Goal: Information Seeking & Learning: Check status

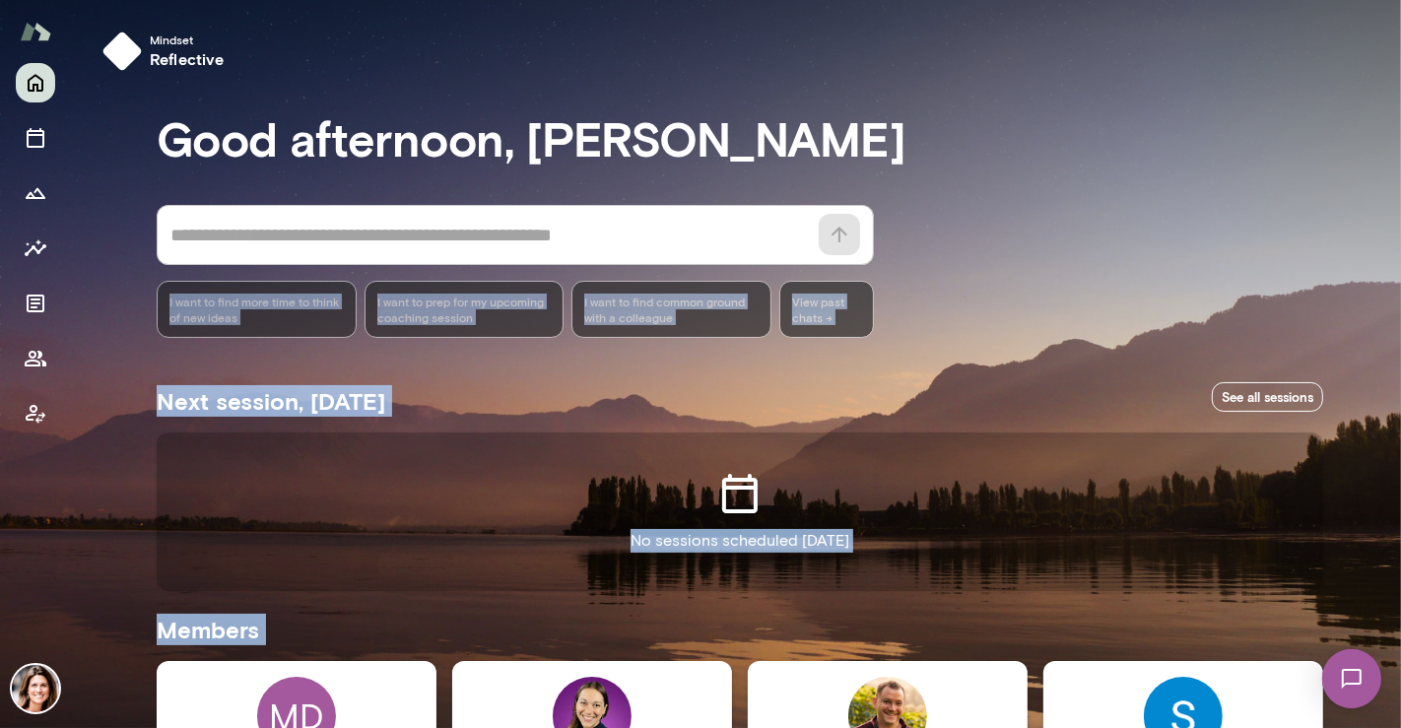
drag, startPoint x: 1384, startPoint y: 224, endPoint x: 1400, endPoint y: 266, distance: 45.6
click at [1400, 265] on div "Mindset reflective Good afternoon, [PERSON_NAME] * ​ ​ I want to find more time…" at bounding box center [700, 364] width 1401 height 728
click at [1394, 397] on div at bounding box center [700, 243] width 1401 height 486
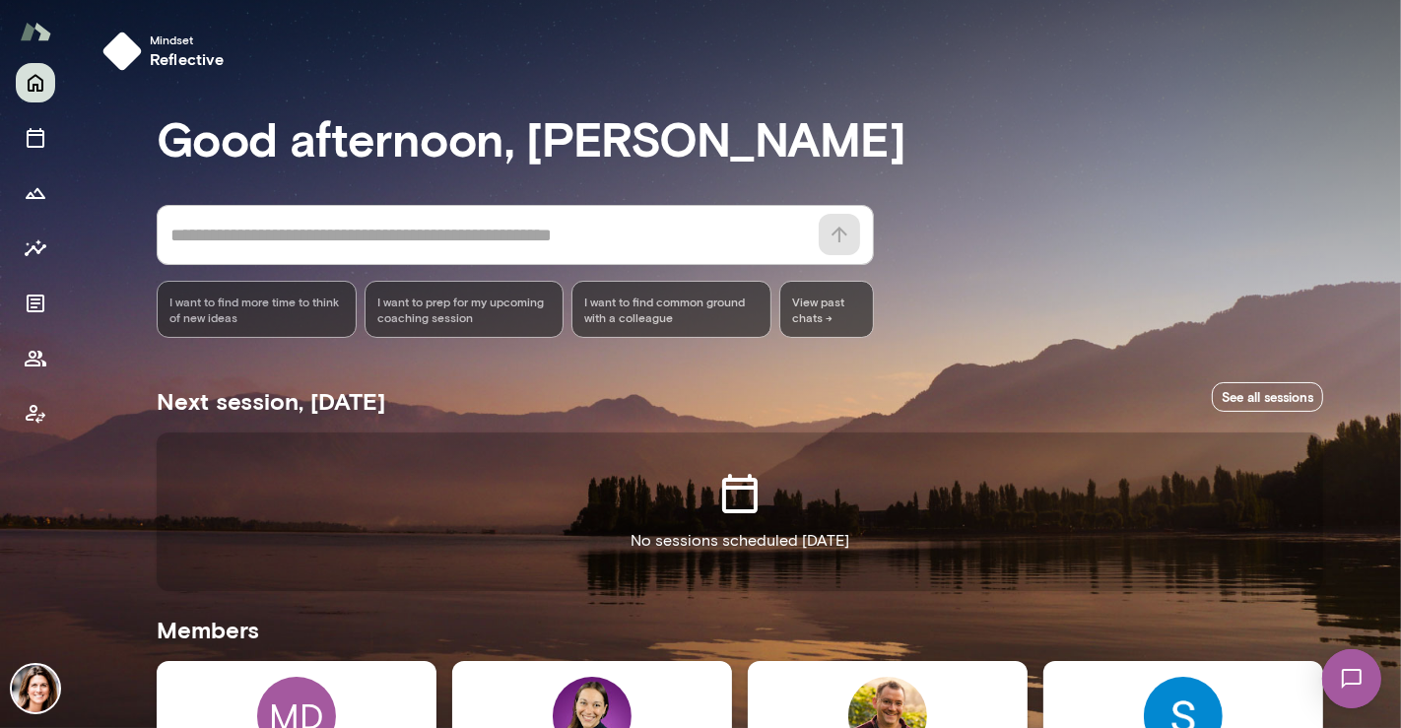
click at [1394, 397] on div at bounding box center [700, 243] width 1401 height 486
click at [1394, 370] on div at bounding box center [700, 243] width 1401 height 486
click at [944, 569] on div "No sessions scheduled [DATE]" at bounding box center [740, 512] width 1167 height 158
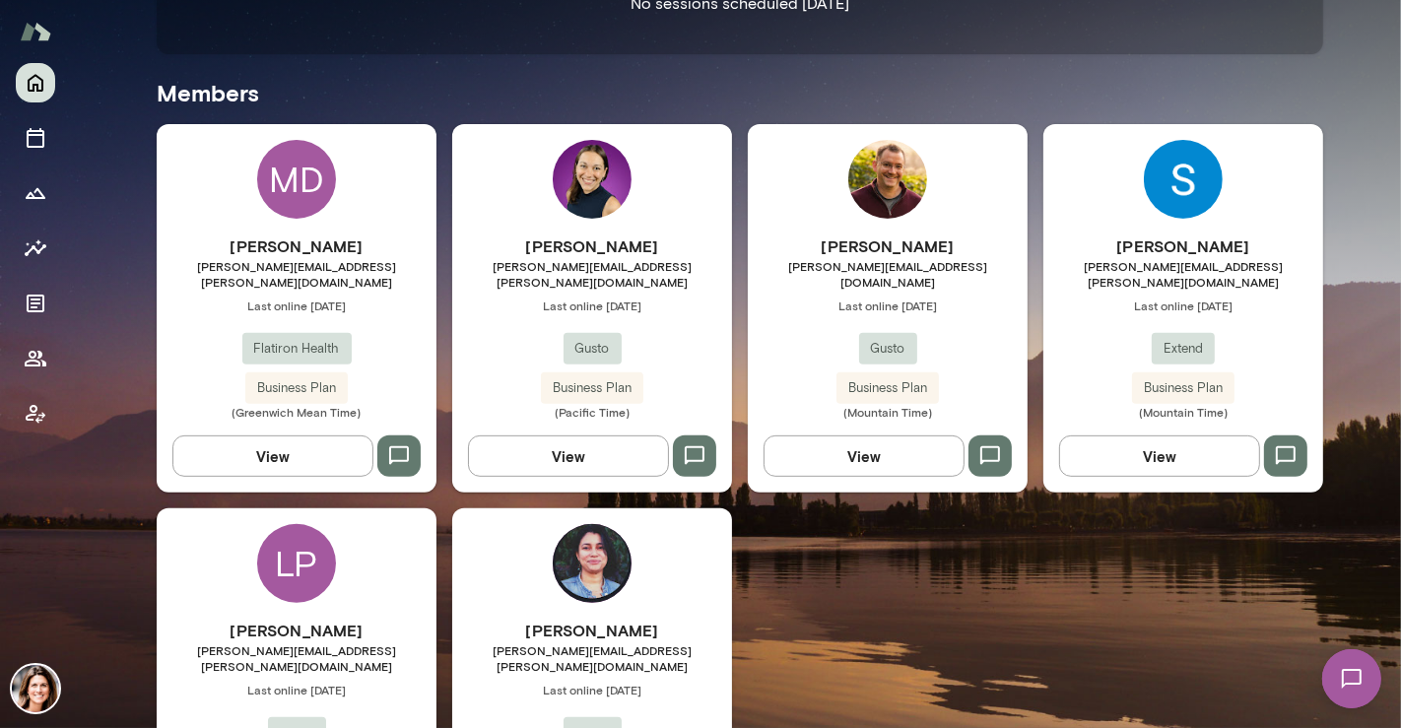
scroll to position [537, 0]
click at [1163, 268] on span "[PERSON_NAME][EMAIL_ADDRESS][PERSON_NAME][DOMAIN_NAME]" at bounding box center [1184, 274] width 280 height 32
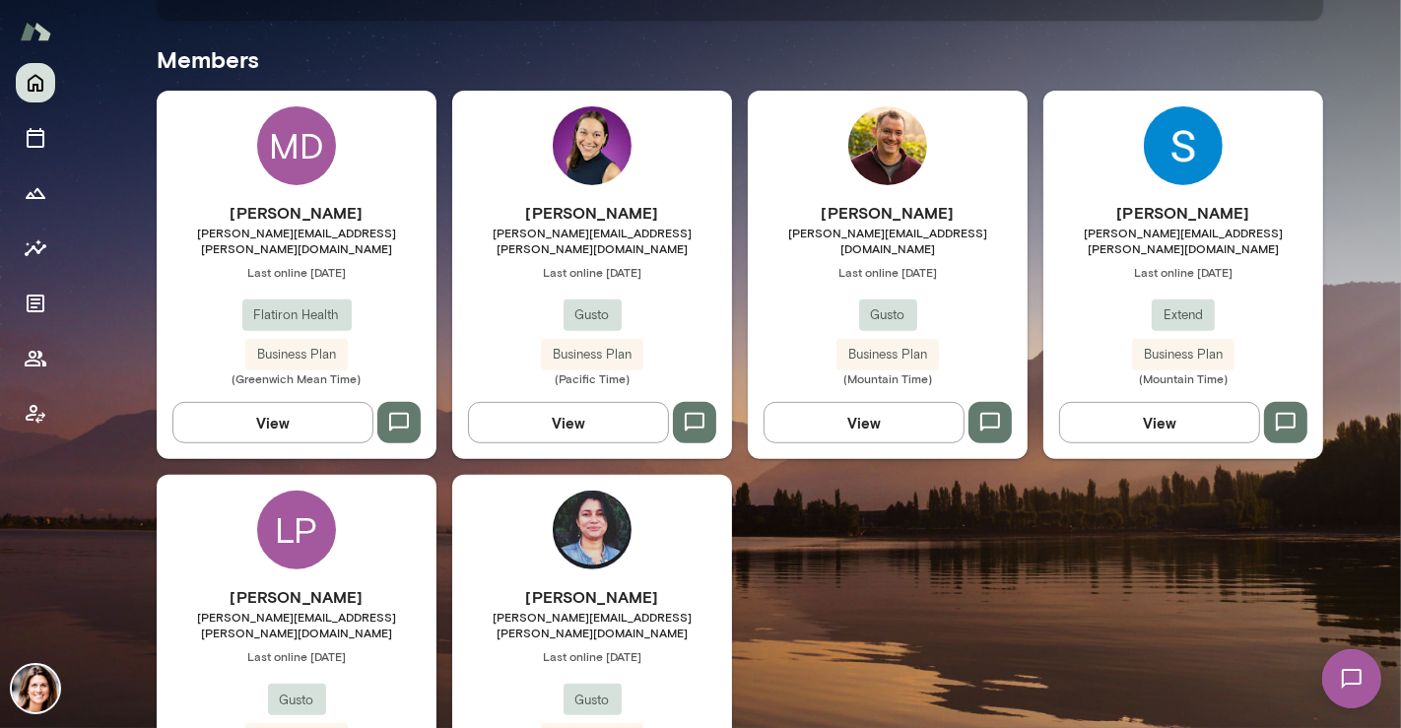
scroll to position [677, 0]
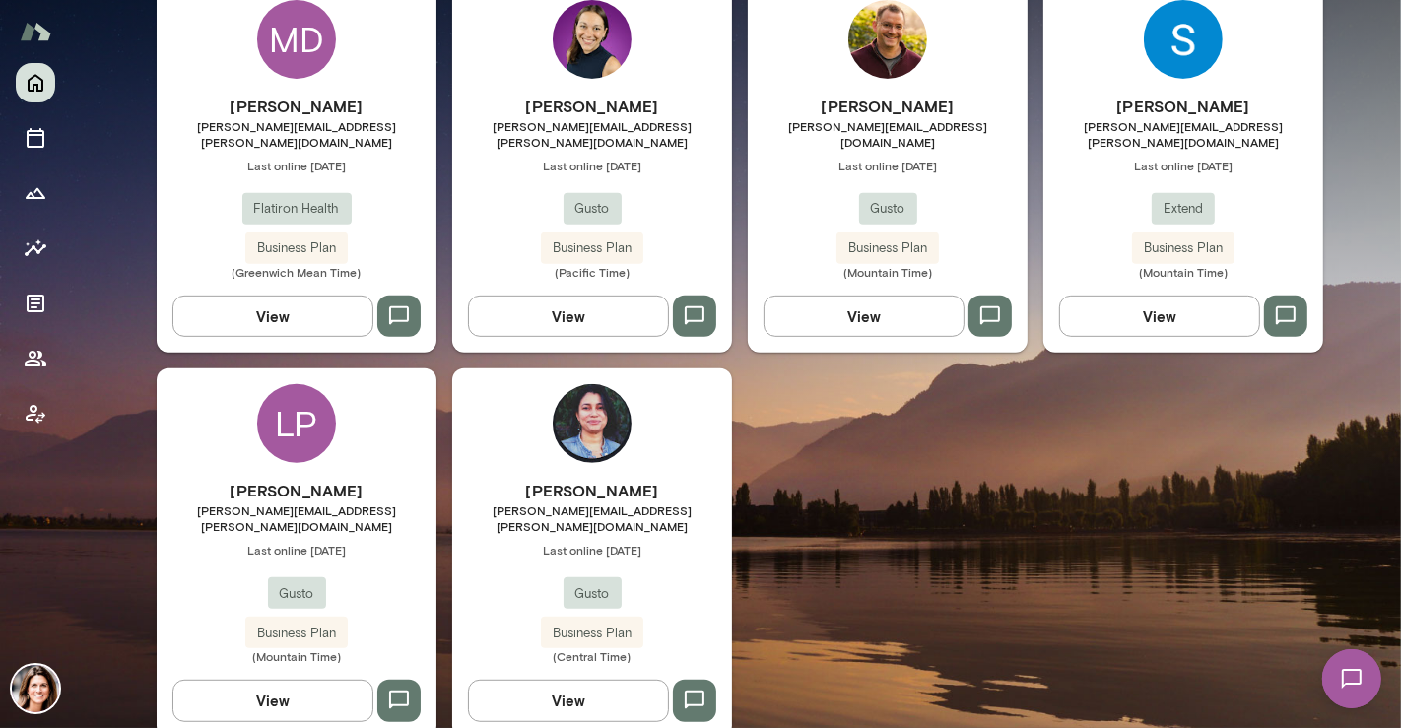
click at [315, 509] on div "[PERSON_NAME] [PERSON_NAME][EMAIL_ADDRESS][PERSON_NAME][DOMAIN_NAME] Last onlin…" at bounding box center [297, 571] width 280 height 185
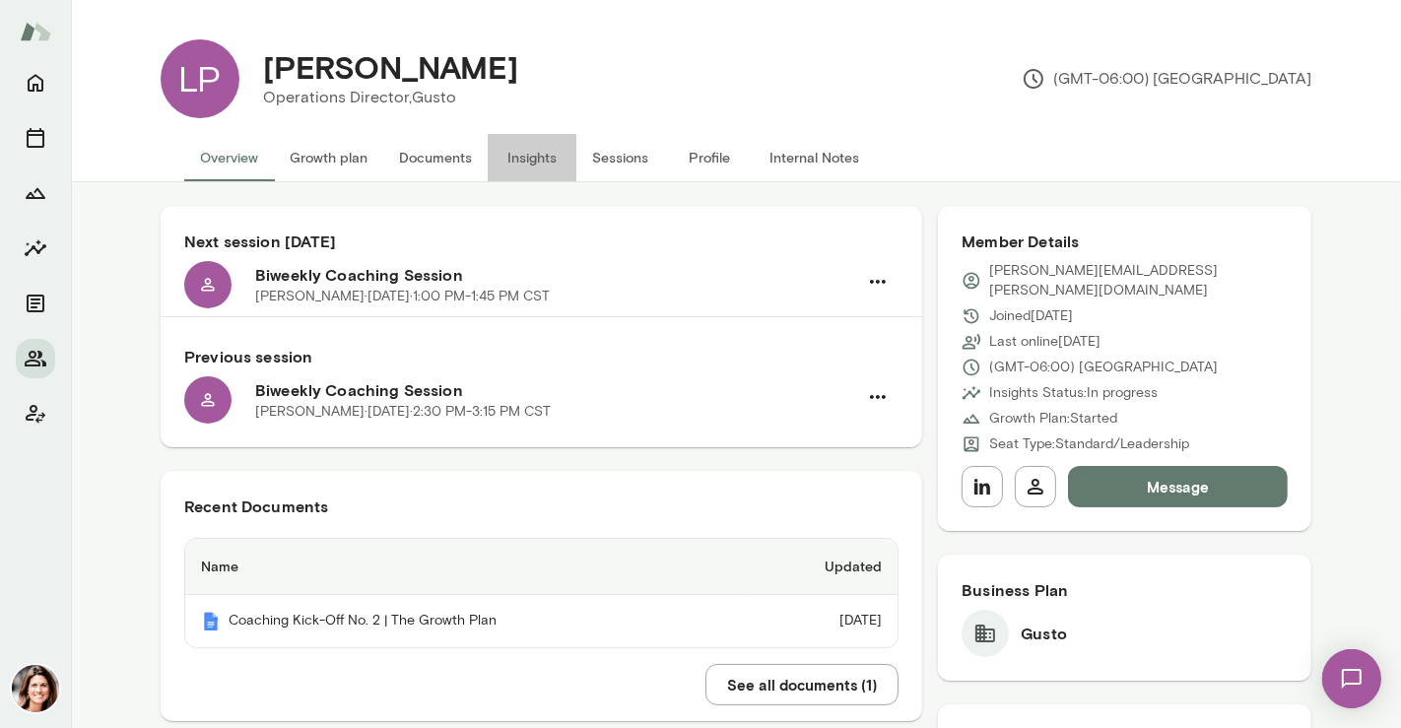
click at [546, 153] on button "Insights" at bounding box center [532, 157] width 89 height 47
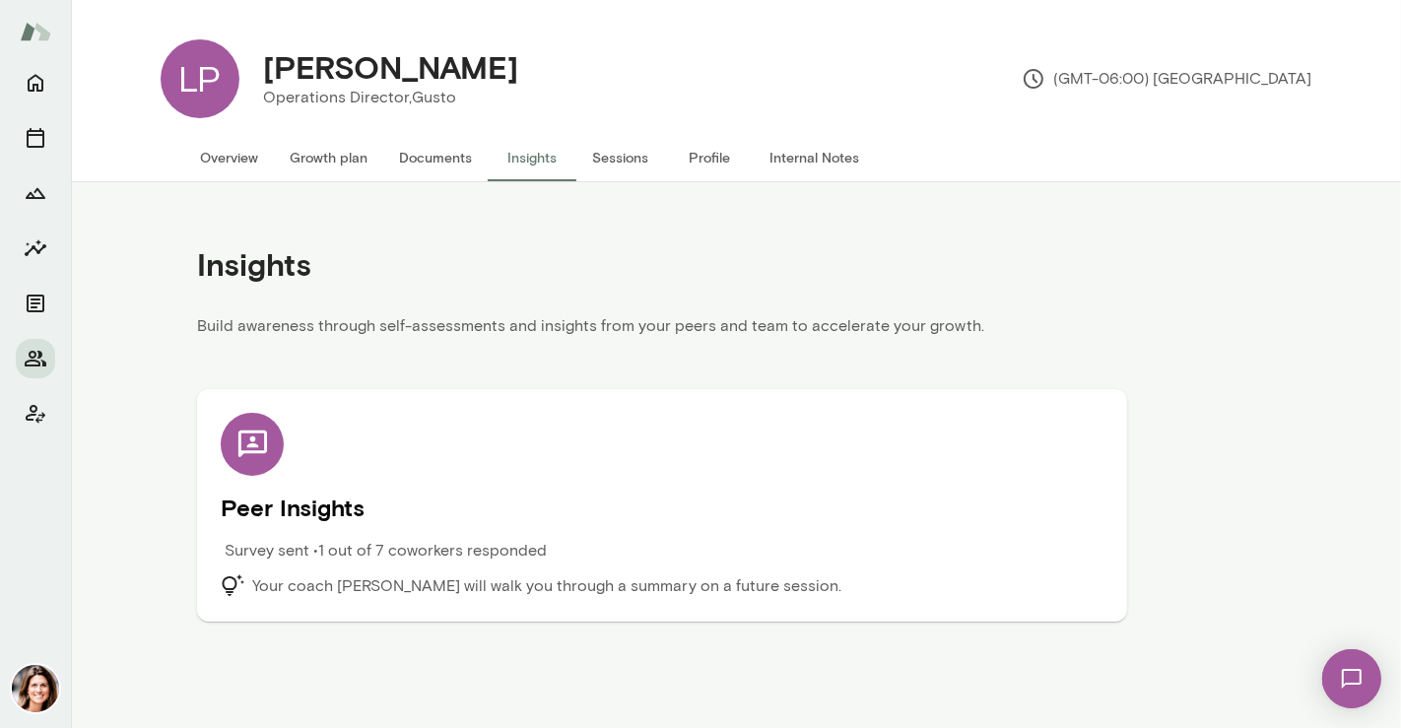
click at [730, 428] on div "Peer Insights Survey sent • 1 out of 7 coworkers responded Your coach [PERSON_N…" at bounding box center [662, 505] width 883 height 185
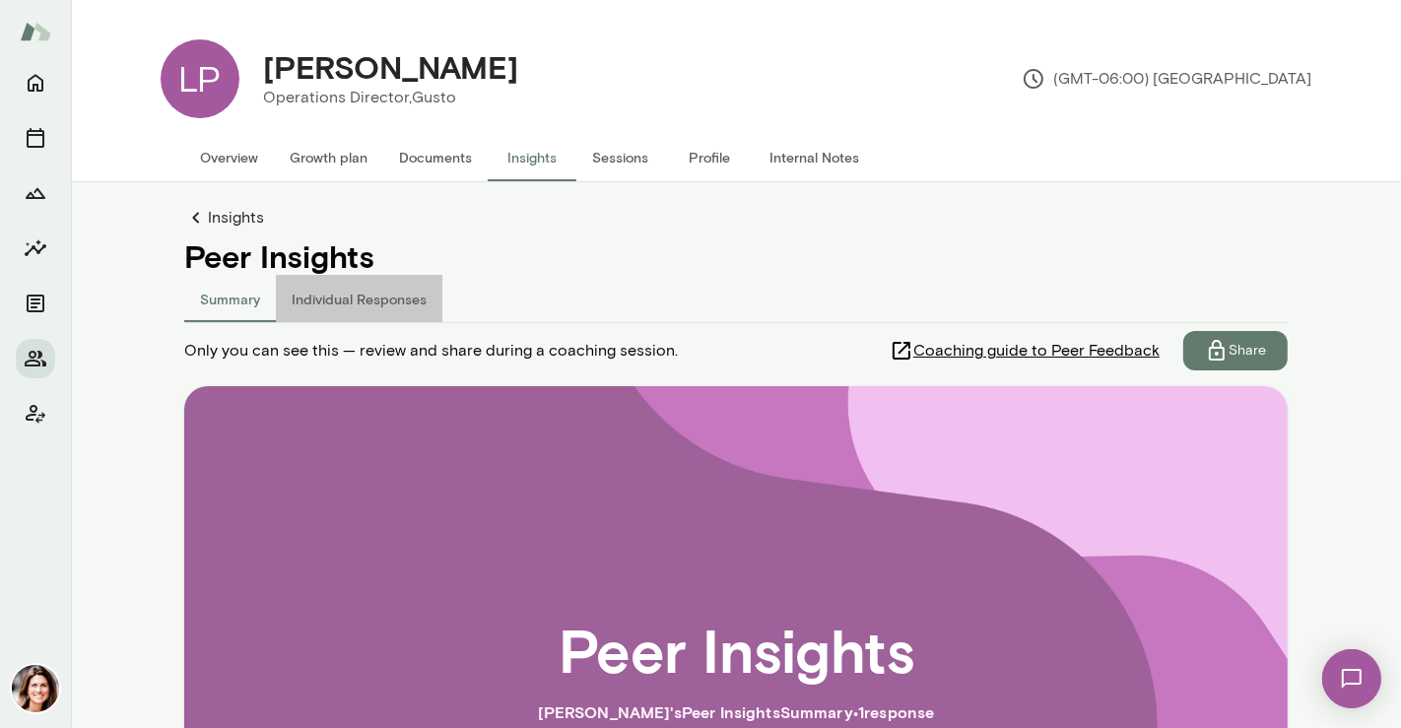
click at [367, 290] on button "Individual Responses" at bounding box center [359, 298] width 167 height 47
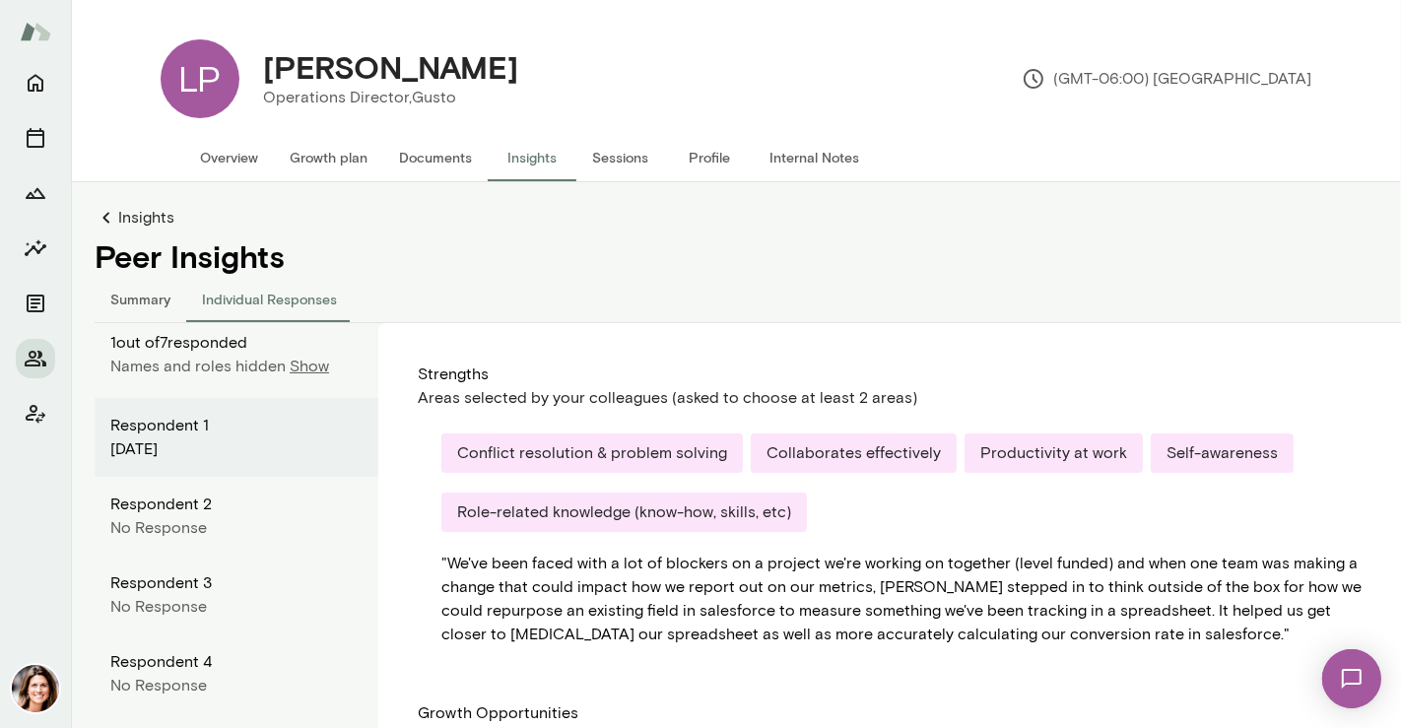
click at [313, 374] on p "Show" at bounding box center [309, 367] width 39 height 24
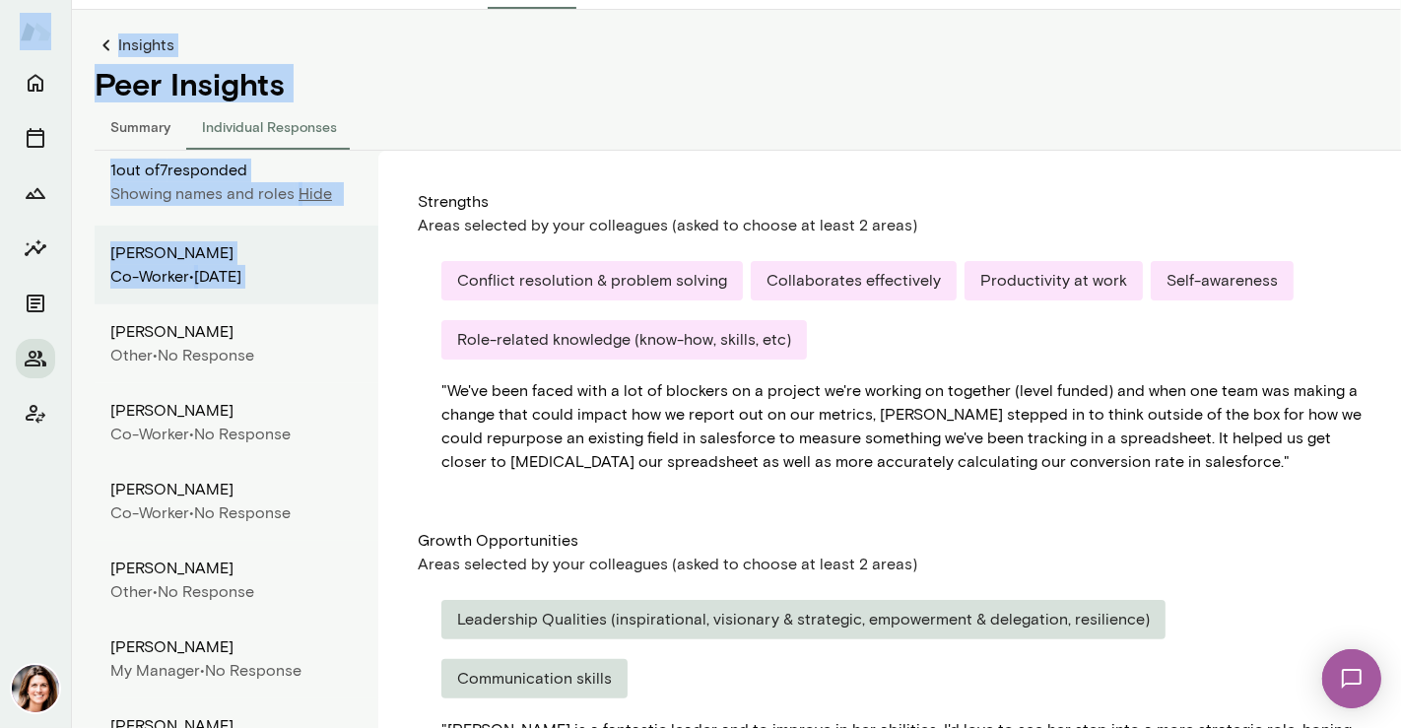
scroll to position [293, 0]
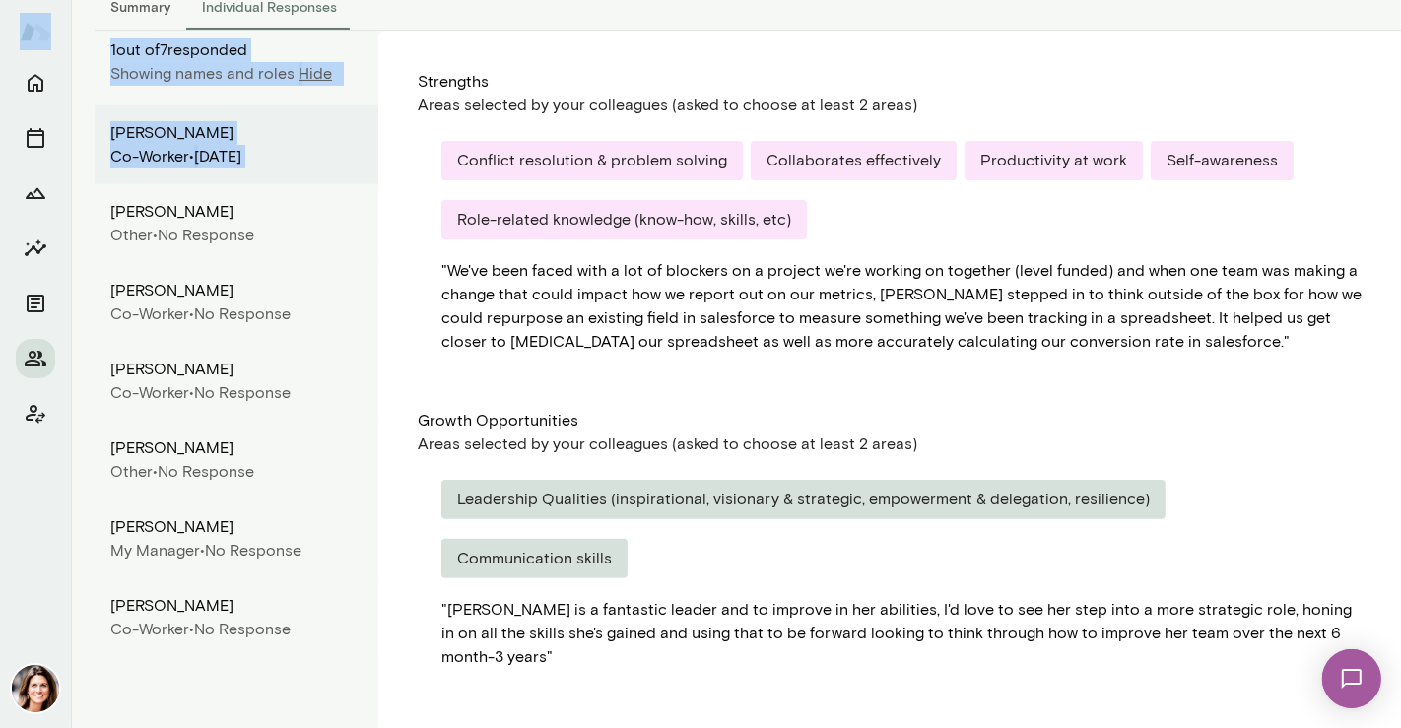
drag, startPoint x: 111, startPoint y: 498, endPoint x: 317, endPoint y: 625, distance: 242.0
click at [317, 625] on div "[PERSON_NAME] Co-worker • [DATE] [PERSON_NAME] Other • No Response [PERSON_NAME…" at bounding box center [237, 381] width 284 height 552
copy div "[PERSON_NAME] Other • No Response [PERSON_NAME] Co-worker • No Response [PERSON…"
